Goal: Use online tool/utility: Utilize a website feature to perform a specific function

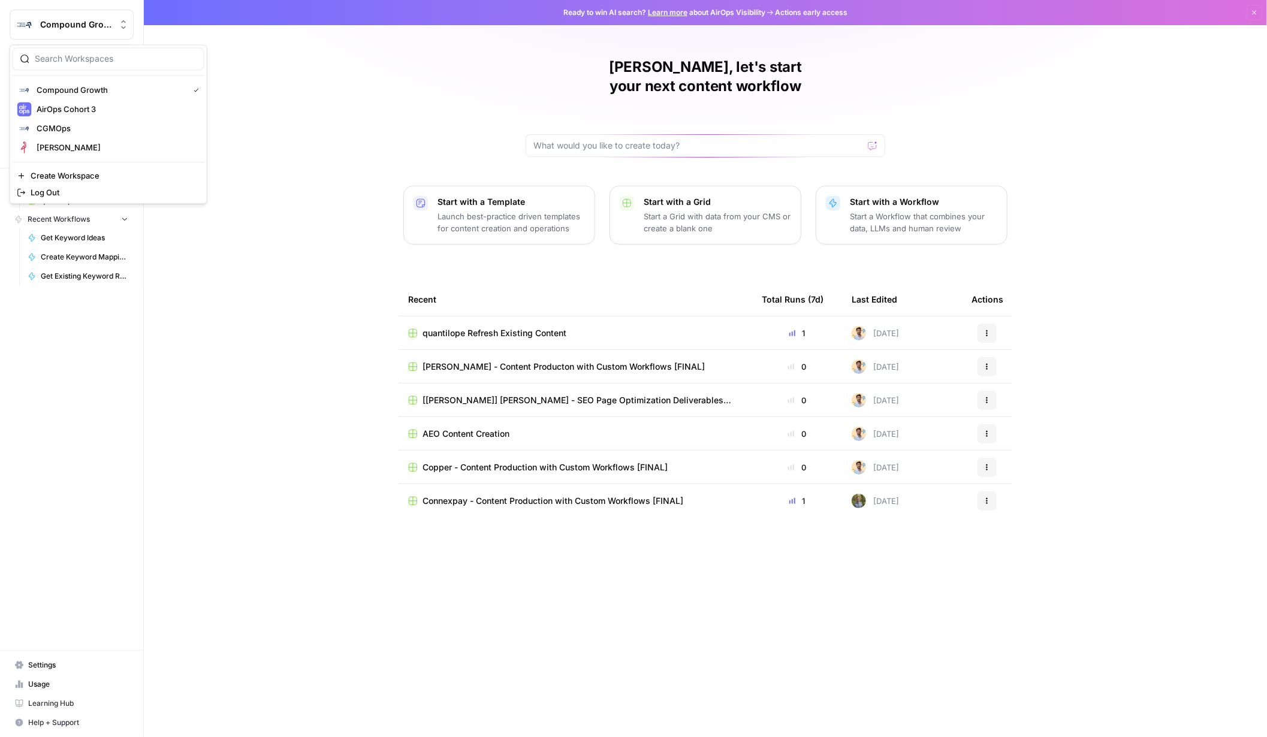
click at [97, 24] on span "Compound Growth" at bounding box center [76, 25] width 73 height 12
click at [82, 88] on span "Compound Growth" at bounding box center [110, 90] width 147 height 12
click at [55, 152] on span "Your Data" at bounding box center [78, 153] width 100 height 11
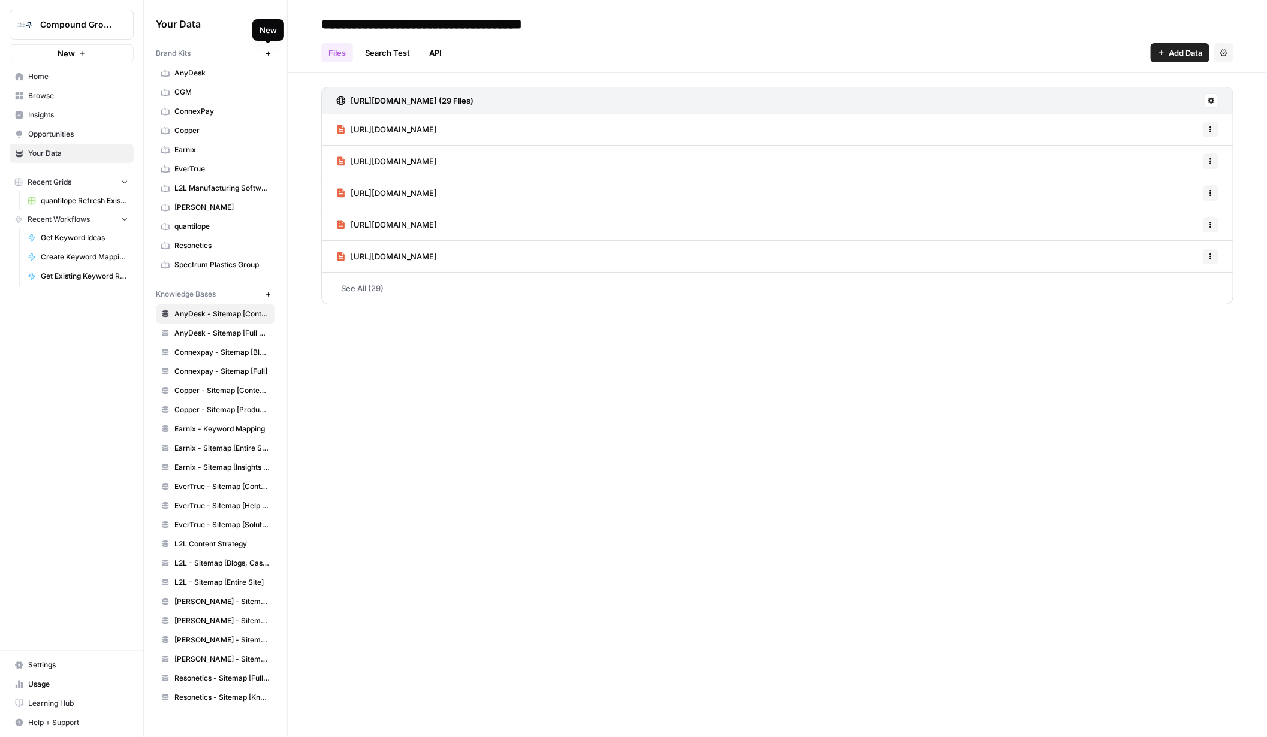
click at [270, 56] on icon "button" at bounding box center [268, 53] width 7 height 7
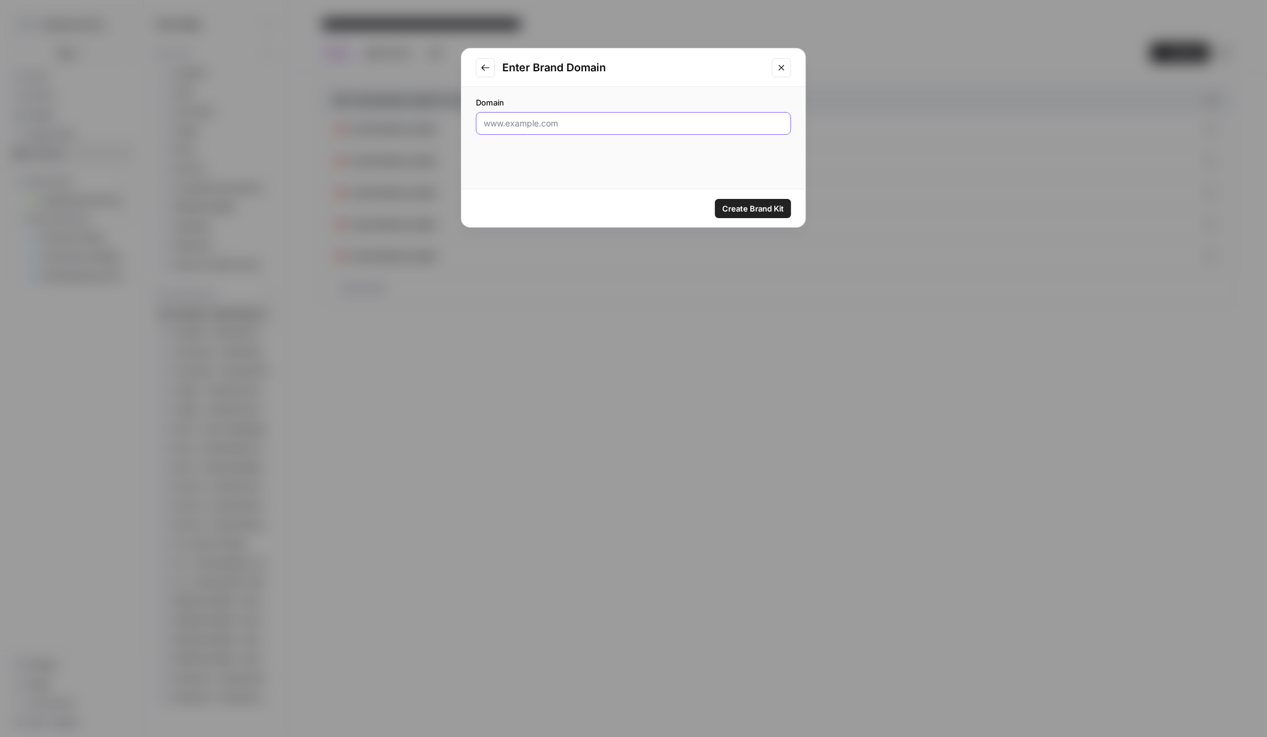
click at [517, 125] on input "Domain" at bounding box center [634, 124] width 300 height 12
paste input "https://drivepoint.io/"
type input "https://drivepoint.io/"
click at [748, 206] on span "Create Brand Kit" at bounding box center [753, 209] width 62 height 12
